Goal: Task Accomplishment & Management: Complete application form

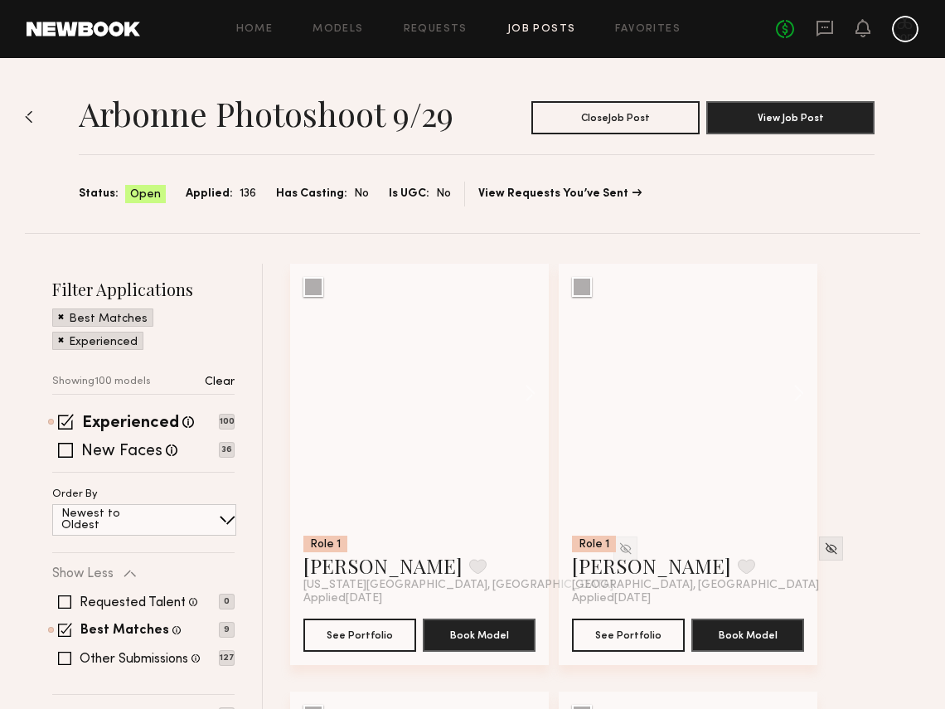
click at [532, 391] on button at bounding box center [522, 393] width 53 height 259
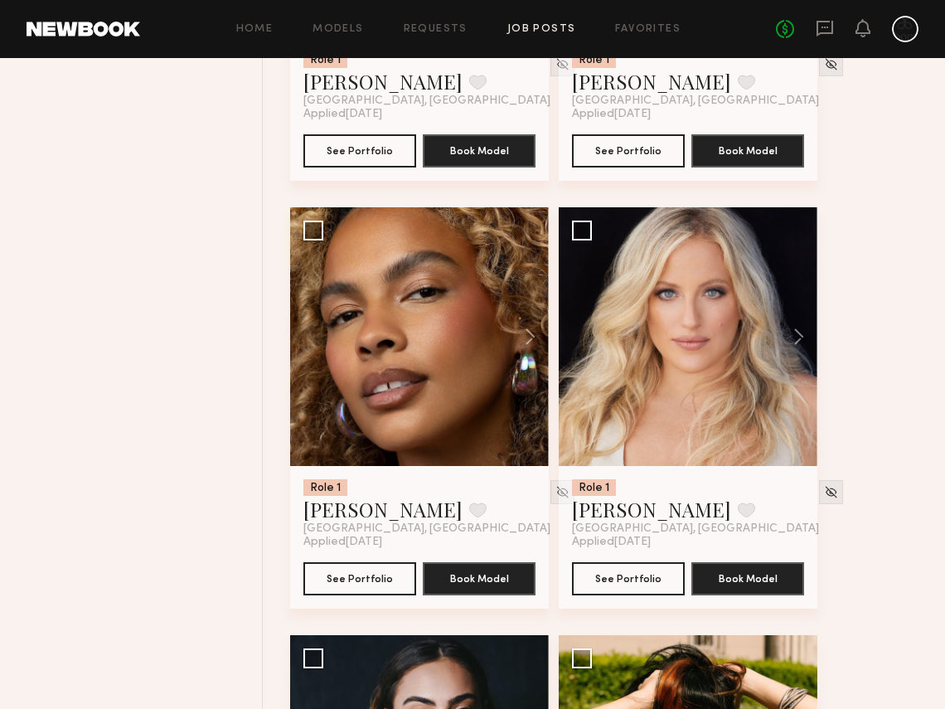
scroll to position [917, 0]
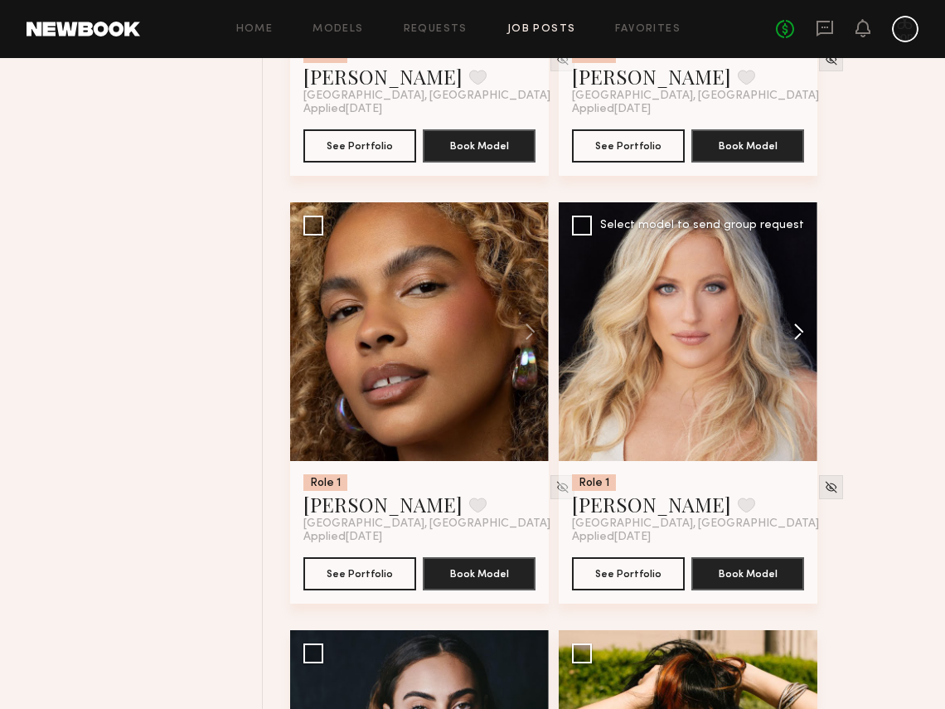
click at [803, 331] on button at bounding box center [791, 331] width 53 height 259
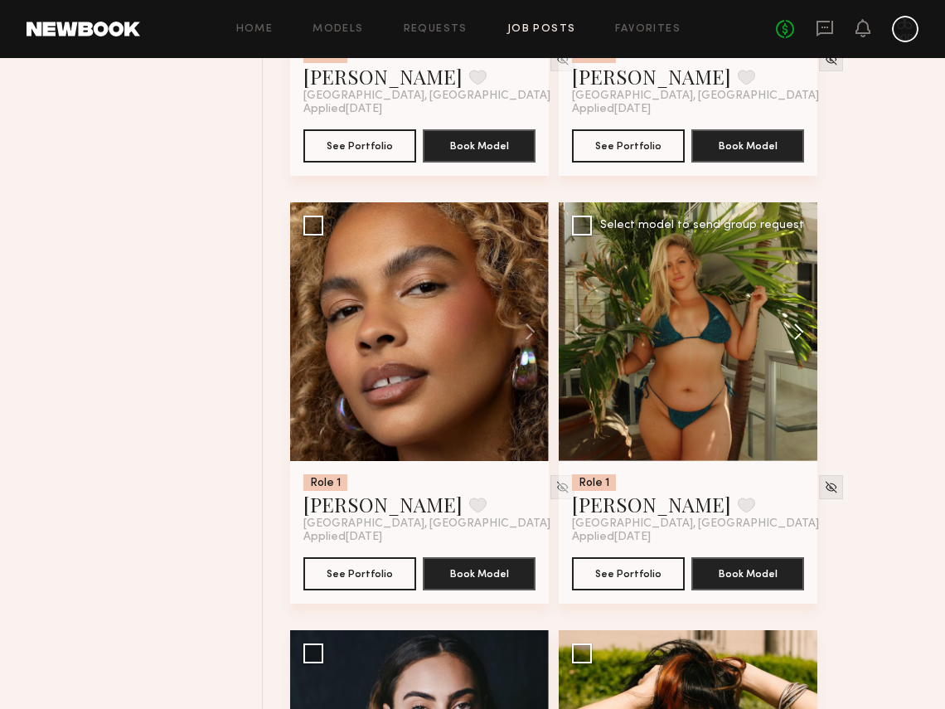
click at [803, 331] on button at bounding box center [791, 331] width 53 height 259
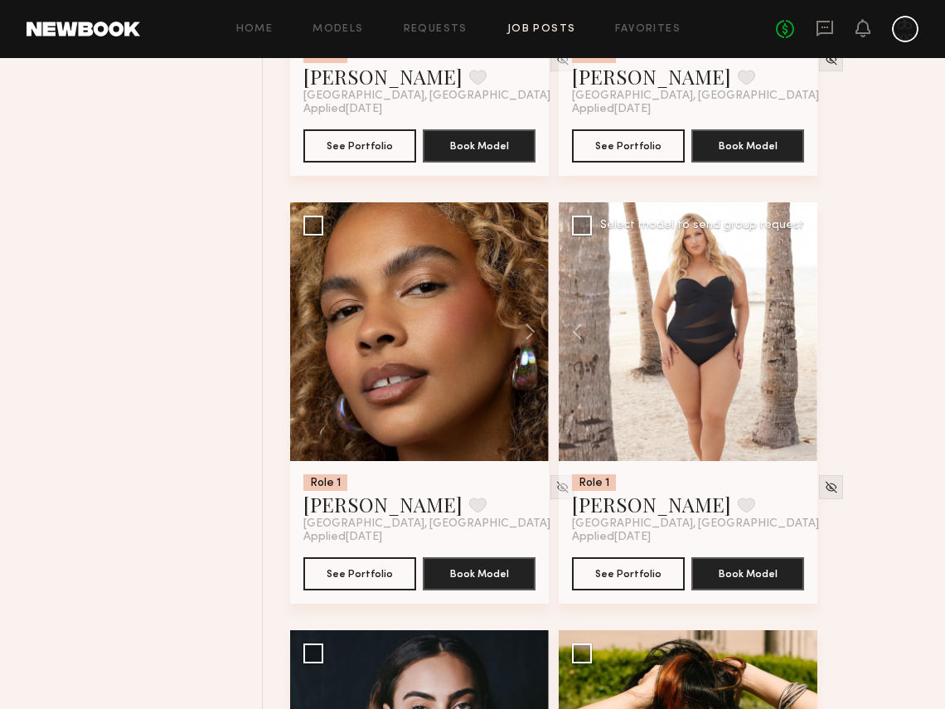
click at [803, 331] on button at bounding box center [791, 331] width 53 height 259
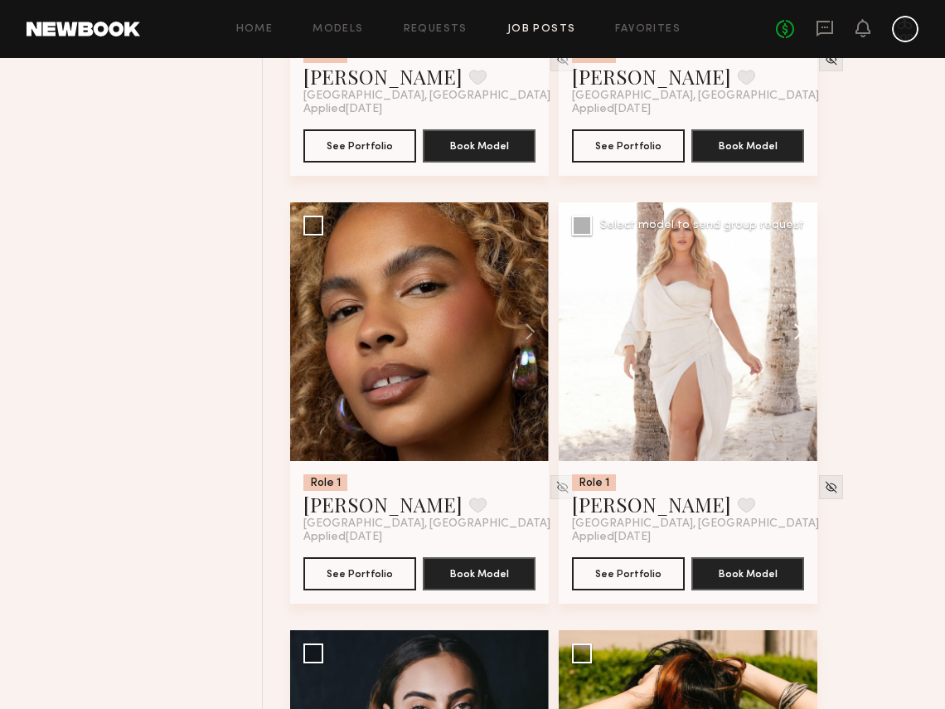
click at [803, 331] on button at bounding box center [791, 331] width 53 height 259
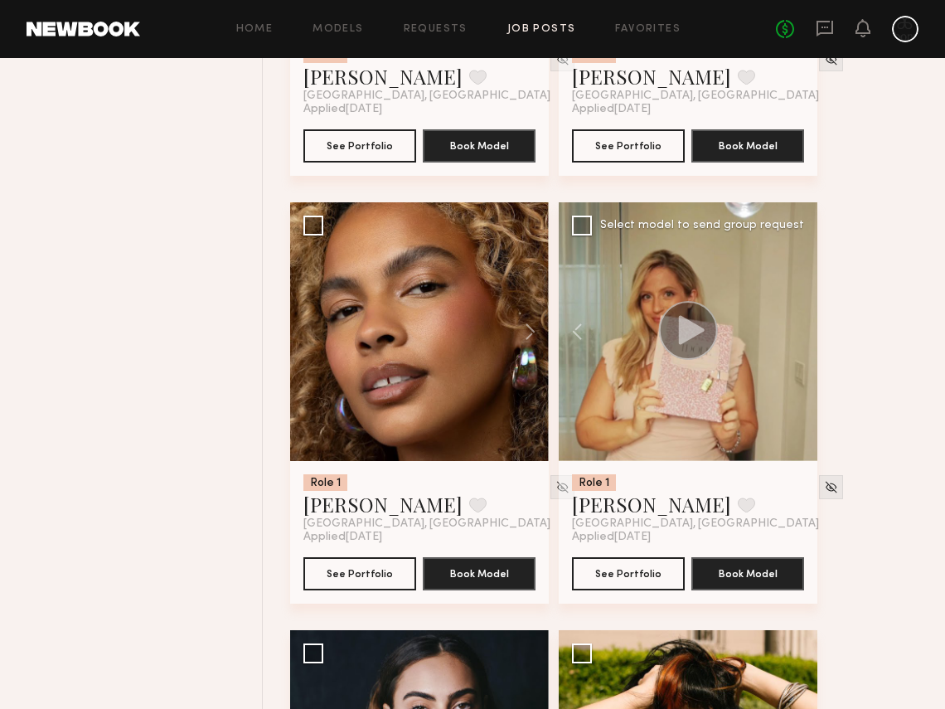
click at [803, 331] on div at bounding box center [688, 331] width 259 height 259
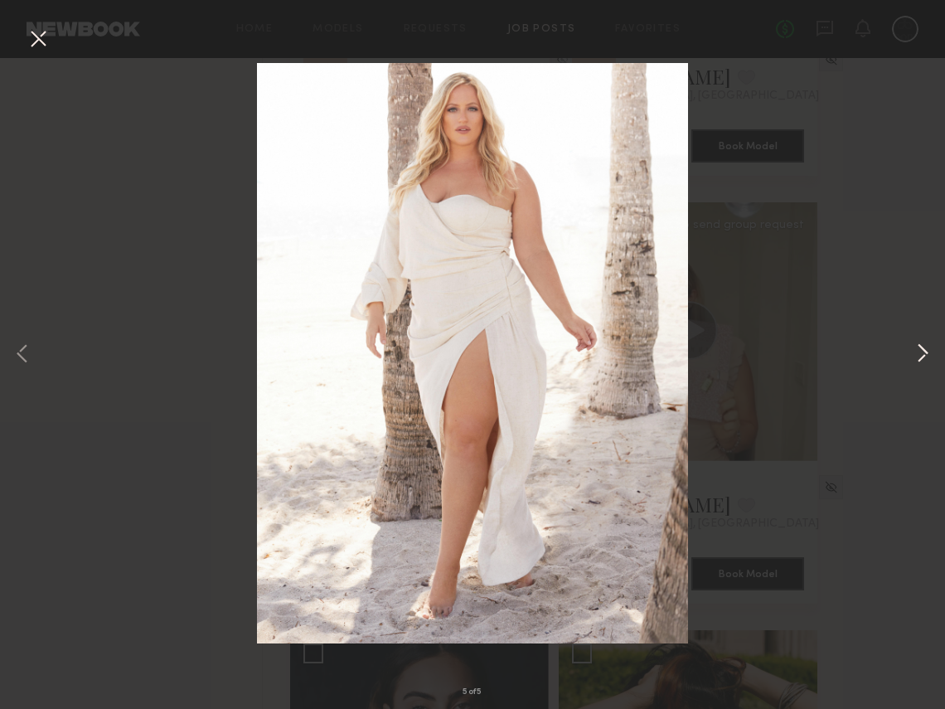
click at [930, 357] on button at bounding box center [923, 354] width 20 height 567
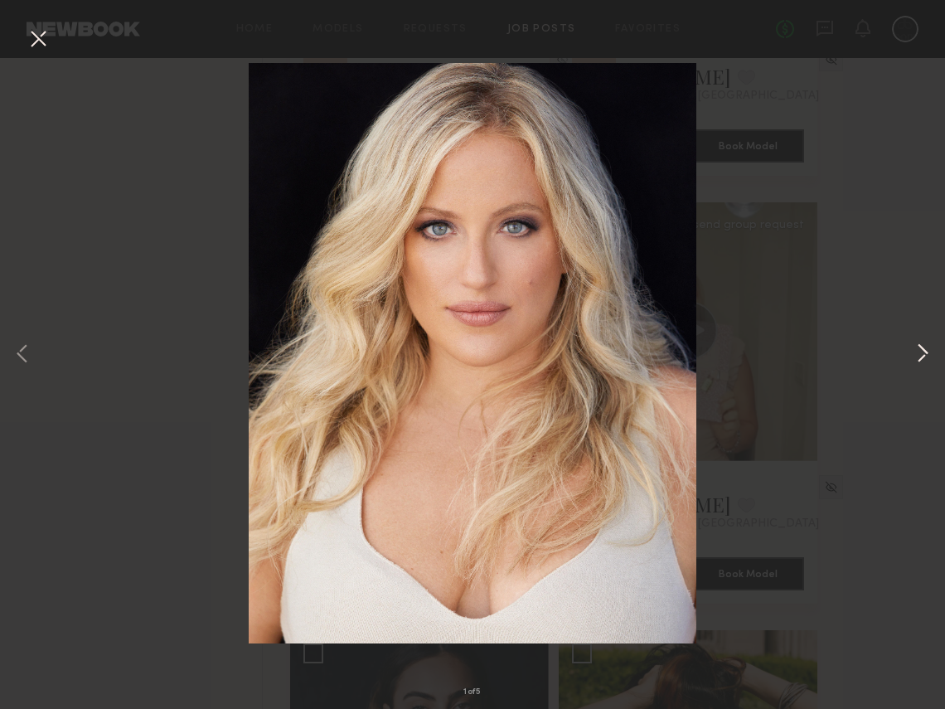
click at [930, 359] on button at bounding box center [923, 354] width 20 height 567
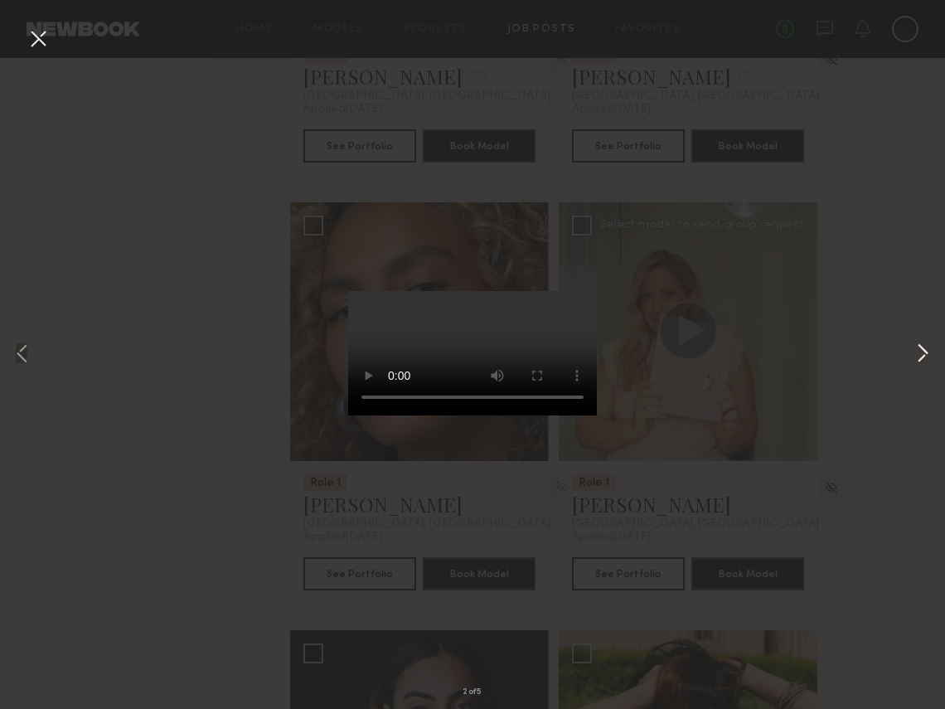
click at [927, 358] on button at bounding box center [923, 354] width 20 height 567
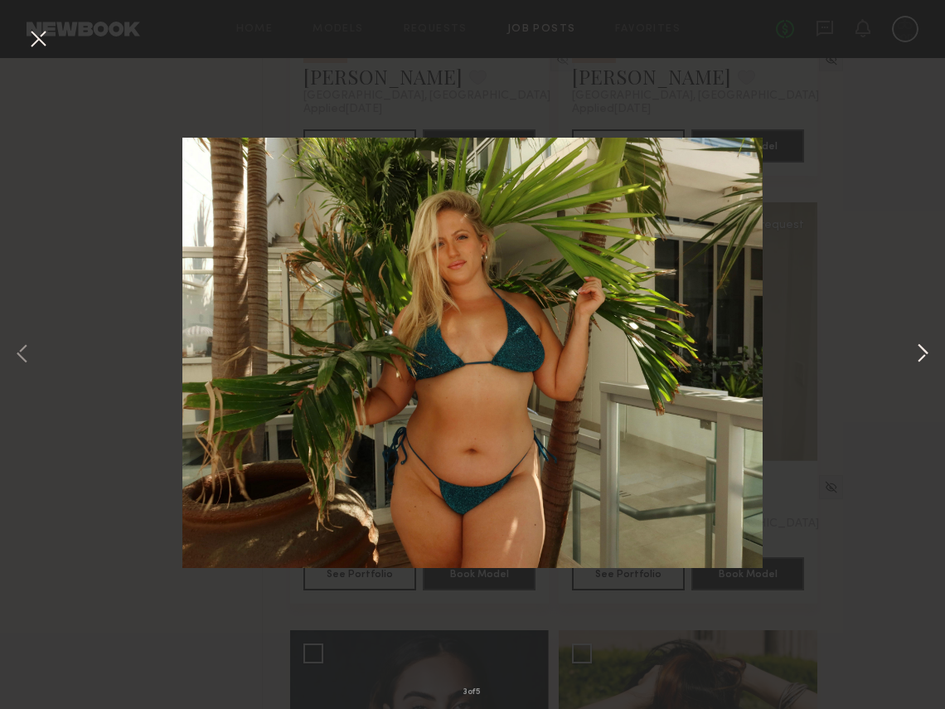
click at [927, 358] on button at bounding box center [923, 354] width 20 height 567
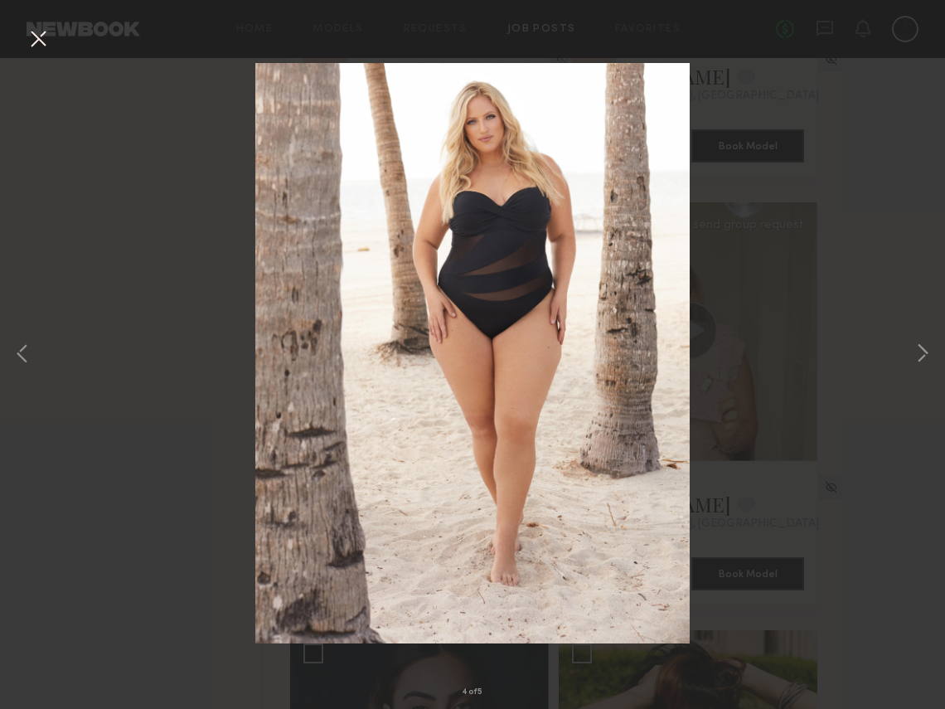
click at [36, 48] on button at bounding box center [38, 40] width 27 height 30
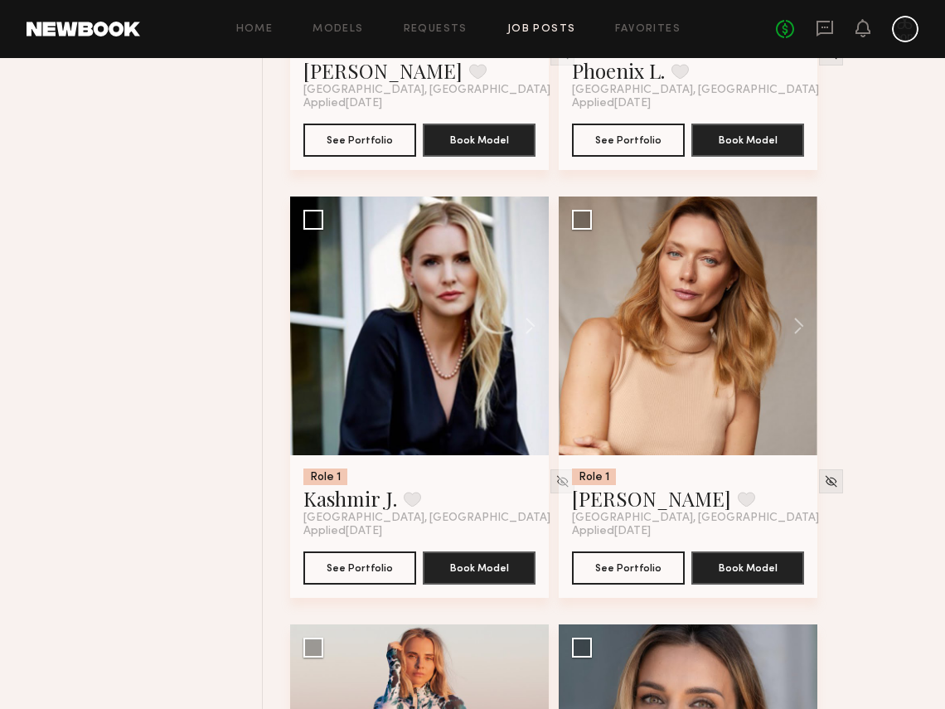
scroll to position [1788, 0]
